Goal: Information Seeking & Learning: Learn about a topic

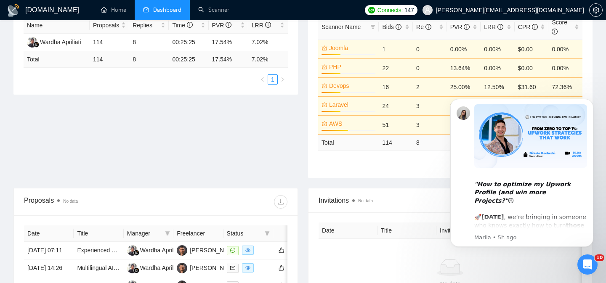
scroll to position [147, 0]
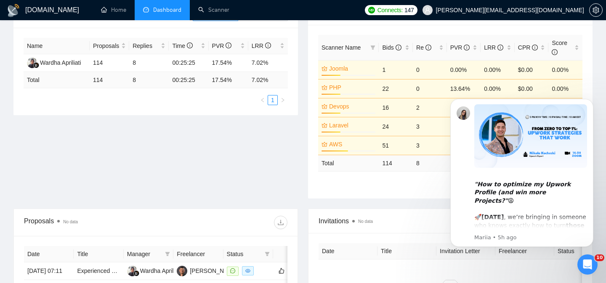
click at [300, 148] on div "Proposal Sending Stats No data By manager By Freelancer Name Proposals Replies …" at bounding box center [302, 105] width 589 height 208
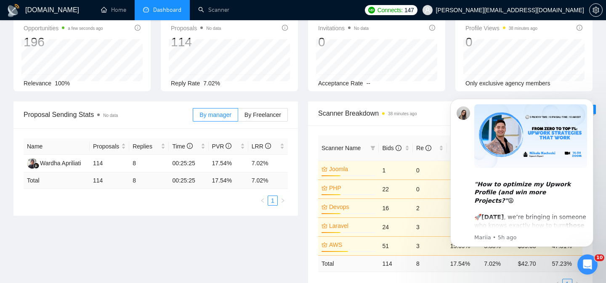
scroll to position [0, 0]
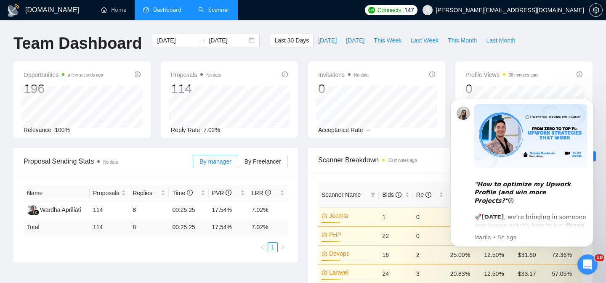
click at [211, 11] on link "Scanner" at bounding box center [213, 9] width 31 height 7
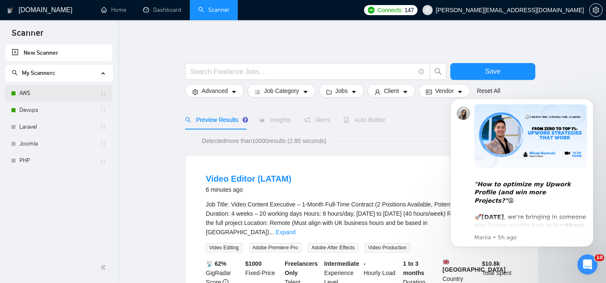
click at [47, 94] on link "AWS" at bounding box center [59, 93] width 80 height 17
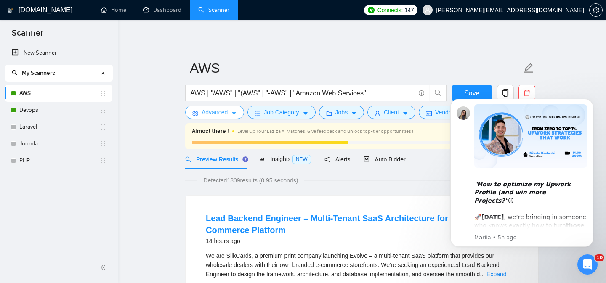
click at [219, 111] on span "Advanced" at bounding box center [215, 112] width 26 height 9
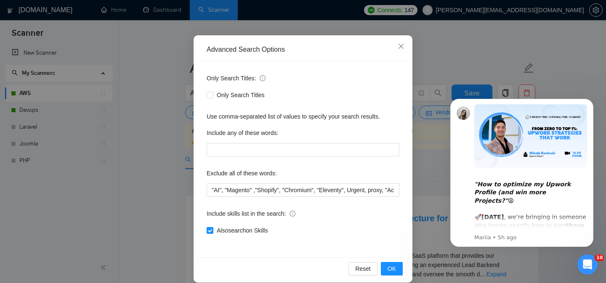
scroll to position [62, 0]
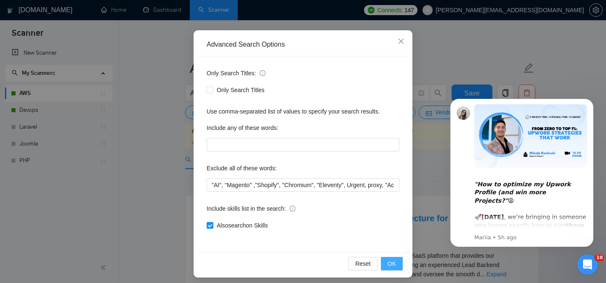
click at [393, 264] on span "OK" at bounding box center [391, 263] width 8 height 9
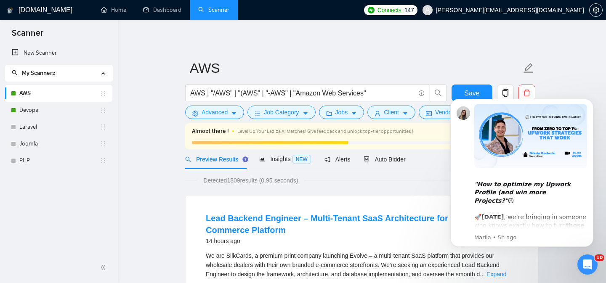
scroll to position [25, 0]
click at [56, 104] on link "Devops" at bounding box center [59, 110] width 80 height 17
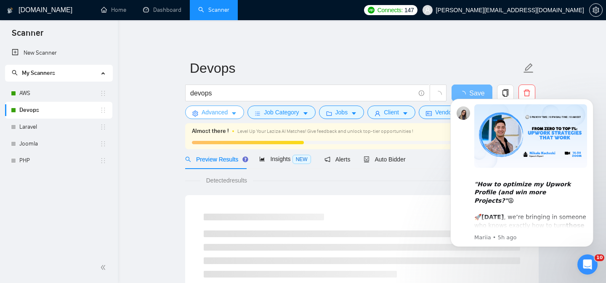
click at [211, 111] on span "Advanced" at bounding box center [215, 112] width 26 height 9
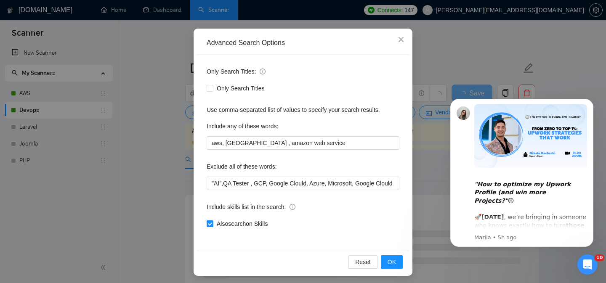
scroll to position [65, 0]
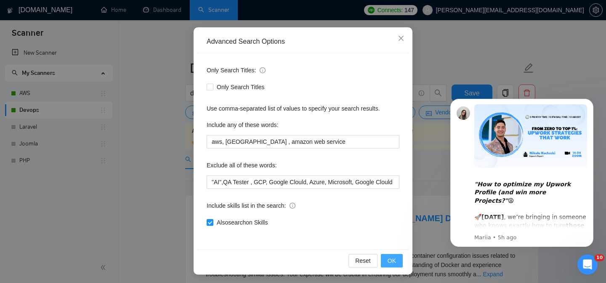
click at [398, 261] on button "OK" at bounding box center [392, 260] width 22 height 13
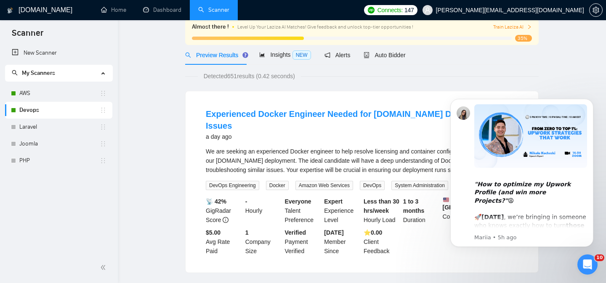
scroll to position [0, 0]
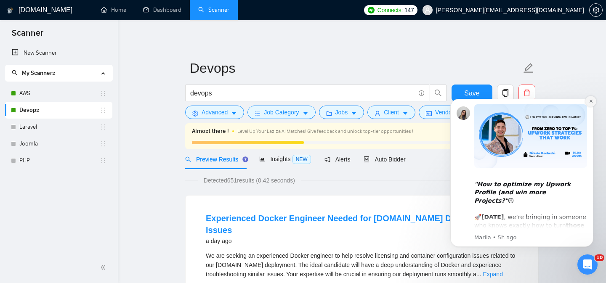
click at [591, 102] on icon "Dismiss notification" at bounding box center [591, 101] width 5 height 5
